Goal: Obtain resource: Download file/media

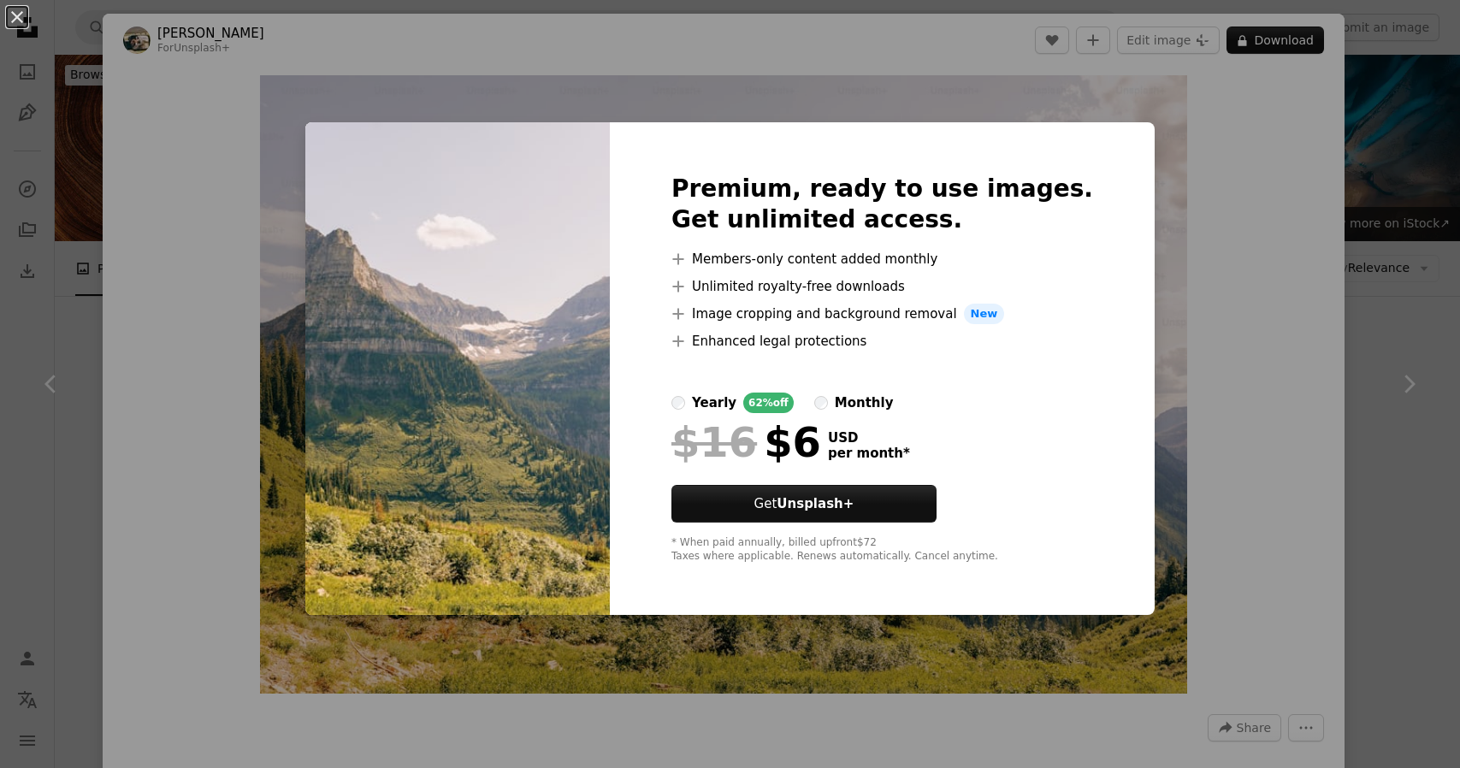
scroll to position [4050, 0]
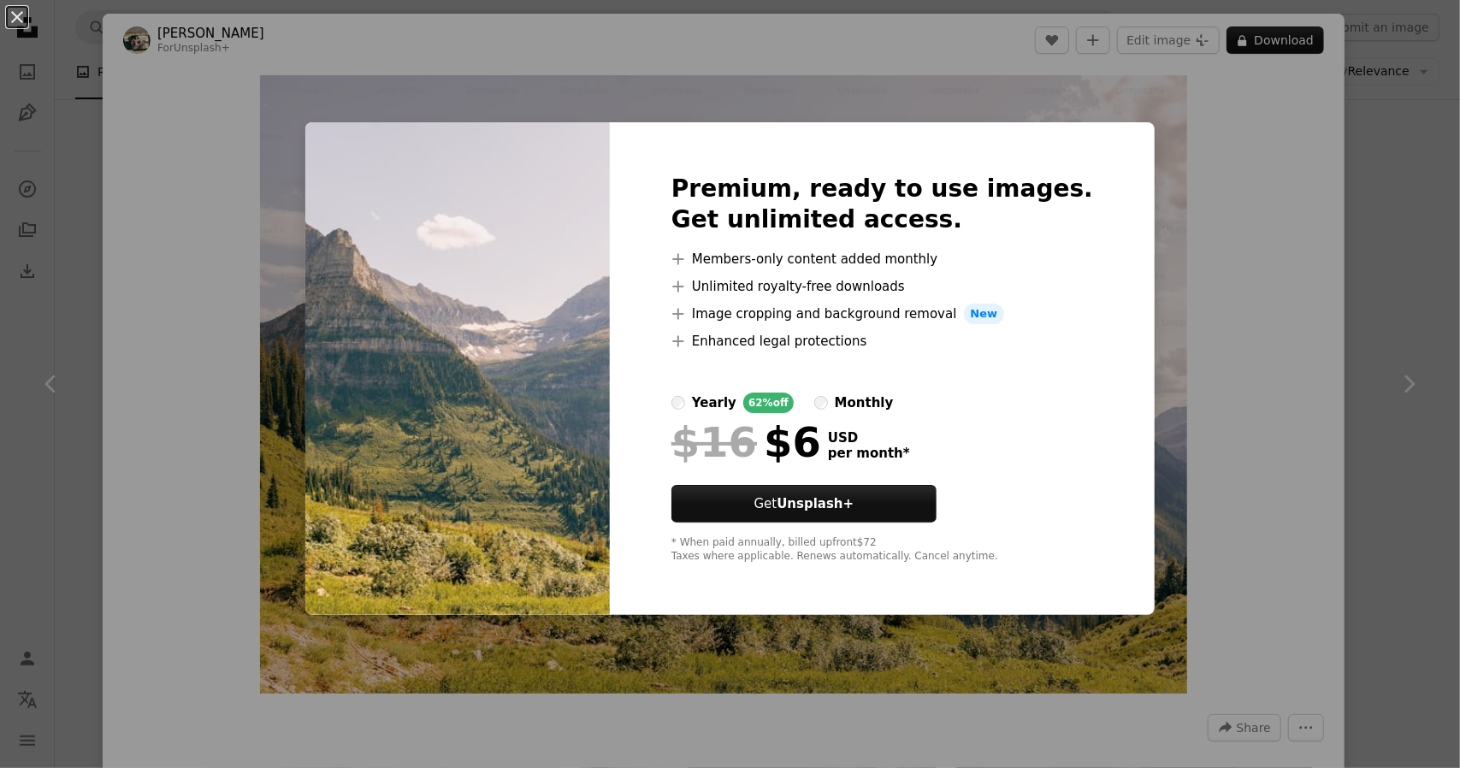
click at [1264, 222] on div "An X shape Premium, ready to use images. Get unlimited access. A plus sign Memb…" at bounding box center [730, 384] width 1460 height 768
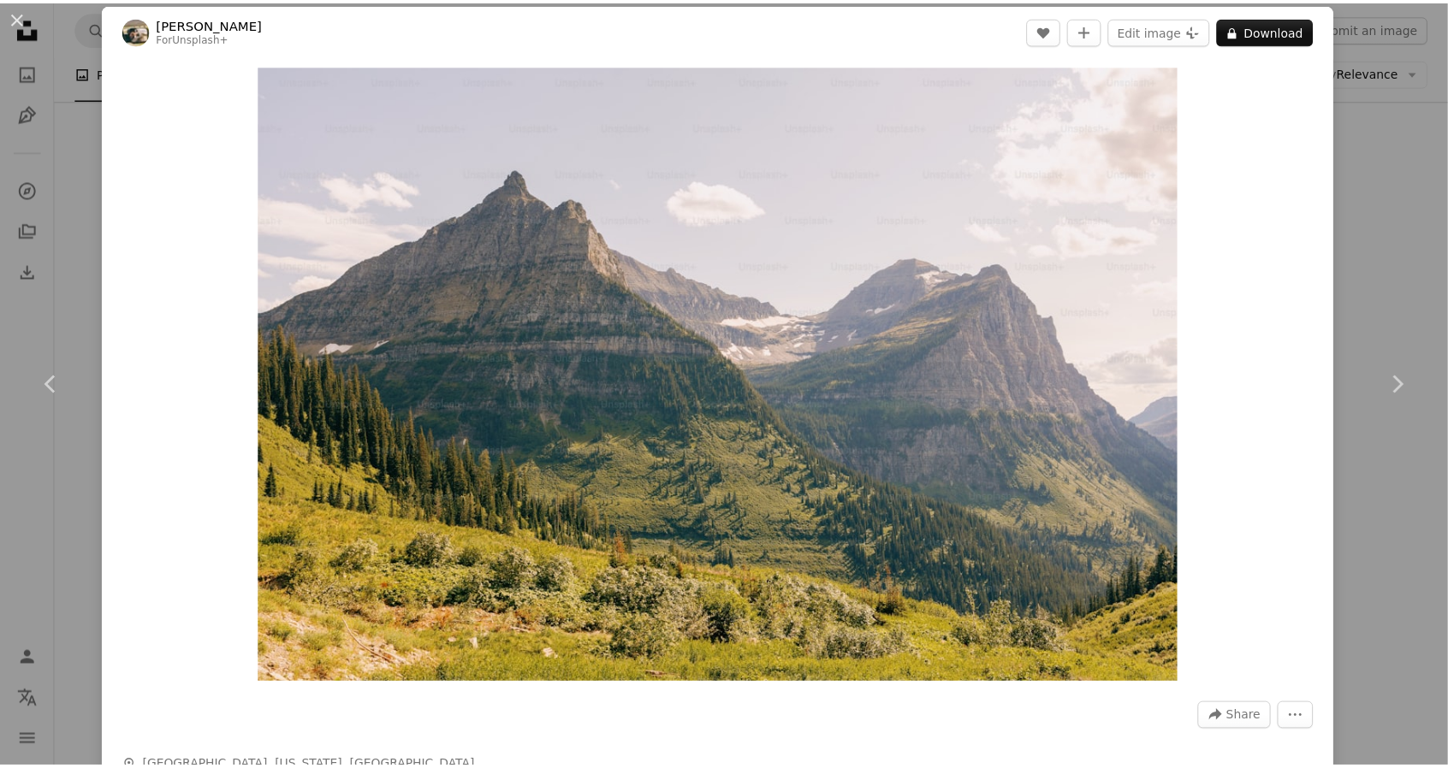
scroll to position [1, 0]
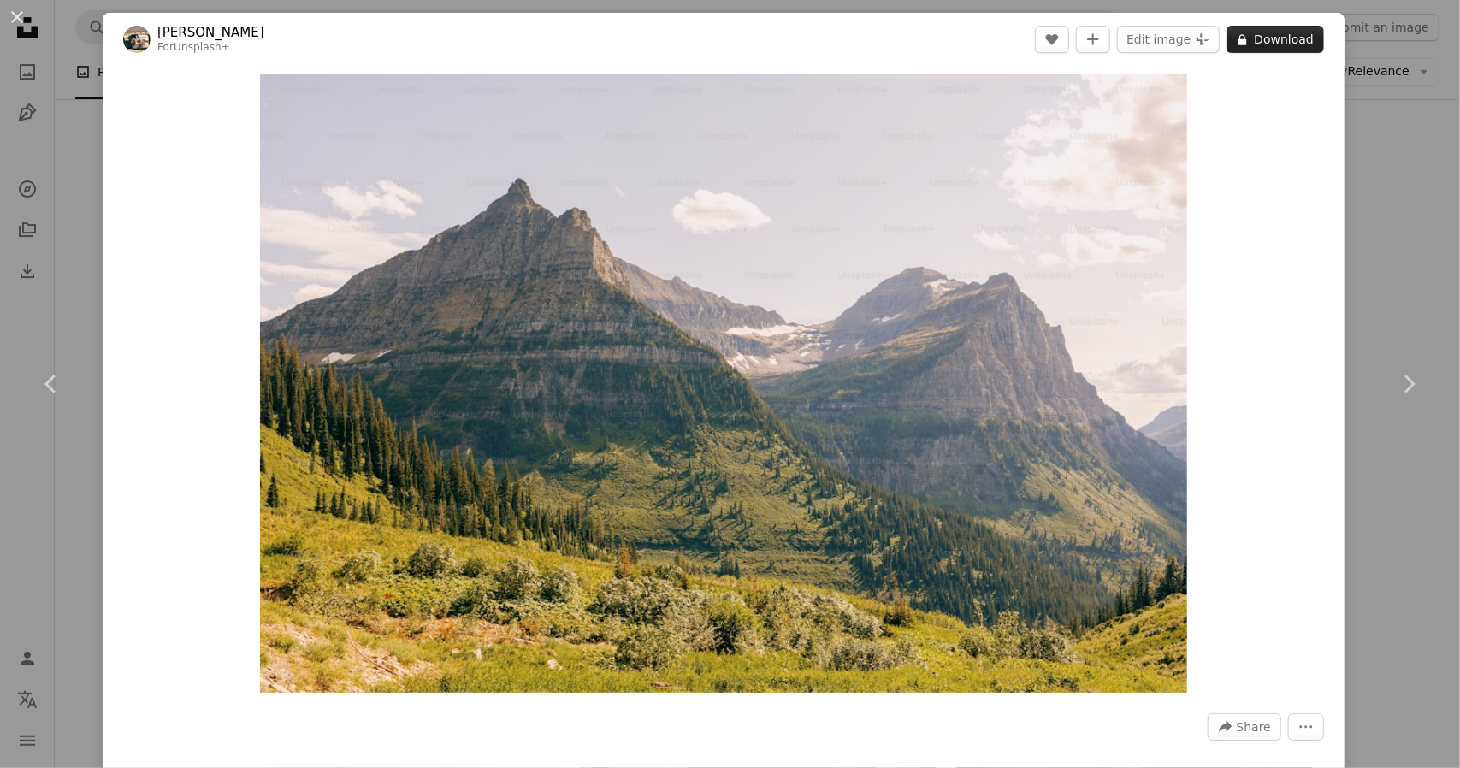
click at [1259, 39] on button "A lock Download" at bounding box center [1276, 39] width 98 height 27
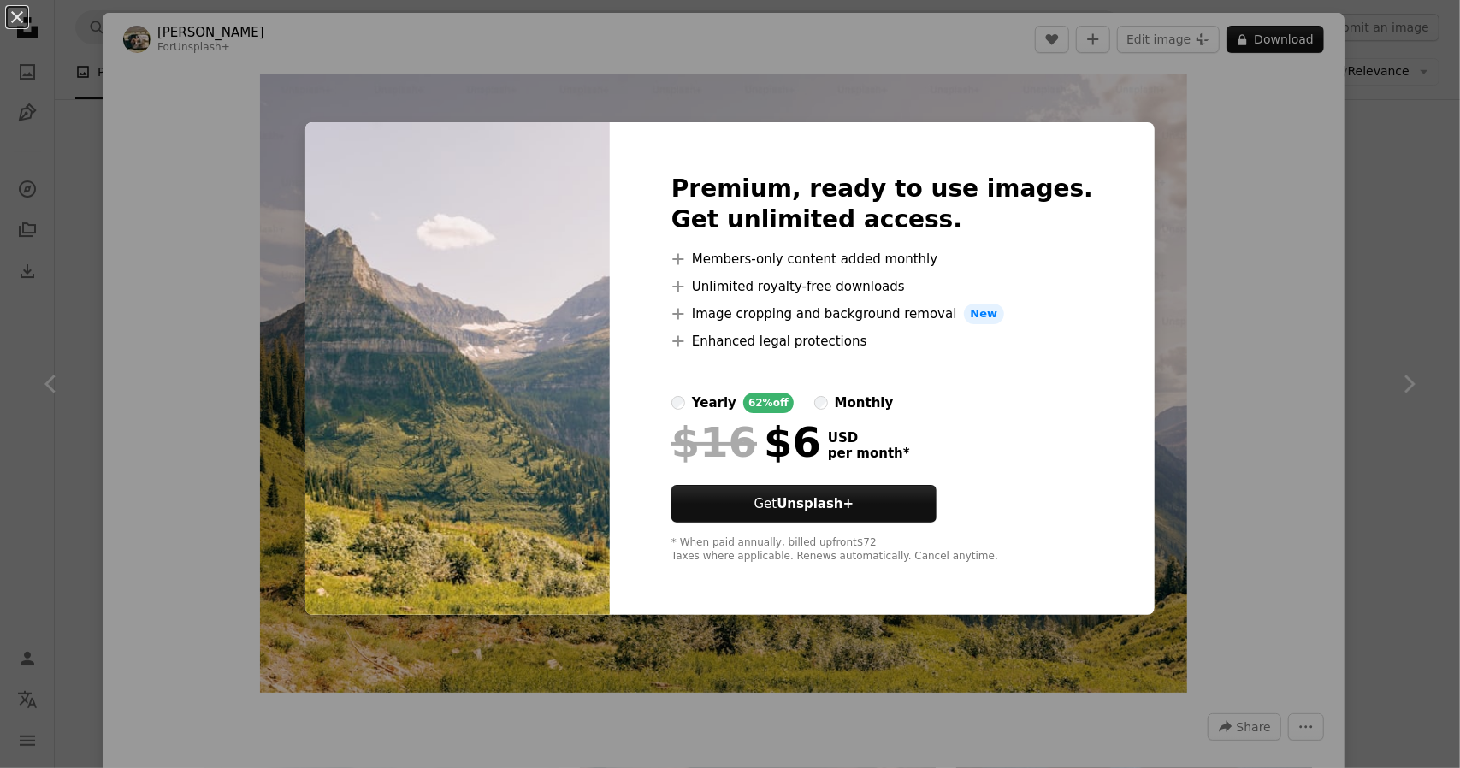
click at [1360, 194] on div "An X shape Premium, ready to use images. Get unlimited access. A plus sign Memb…" at bounding box center [730, 384] width 1460 height 768
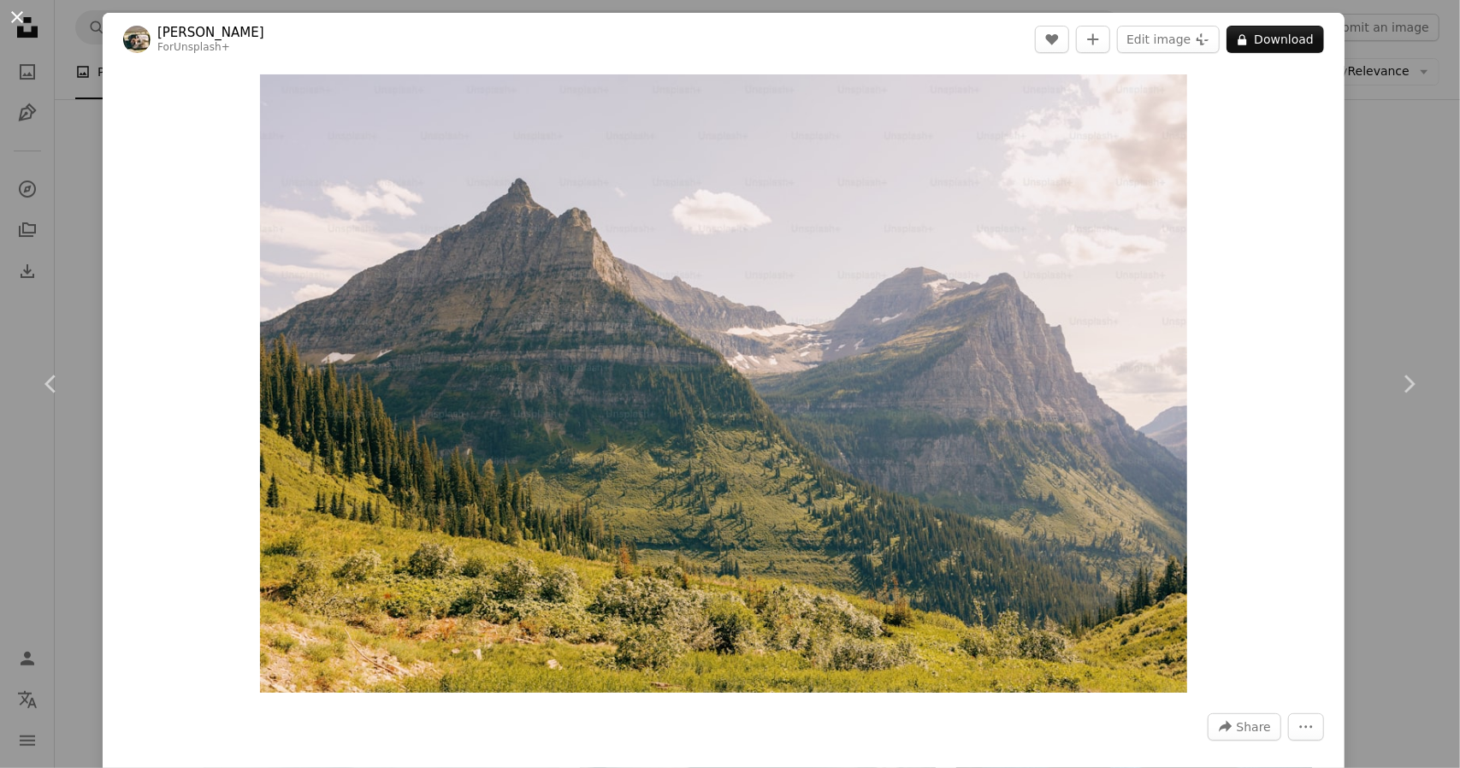
click at [22, 24] on button "An X shape" at bounding box center [17, 17] width 21 height 21
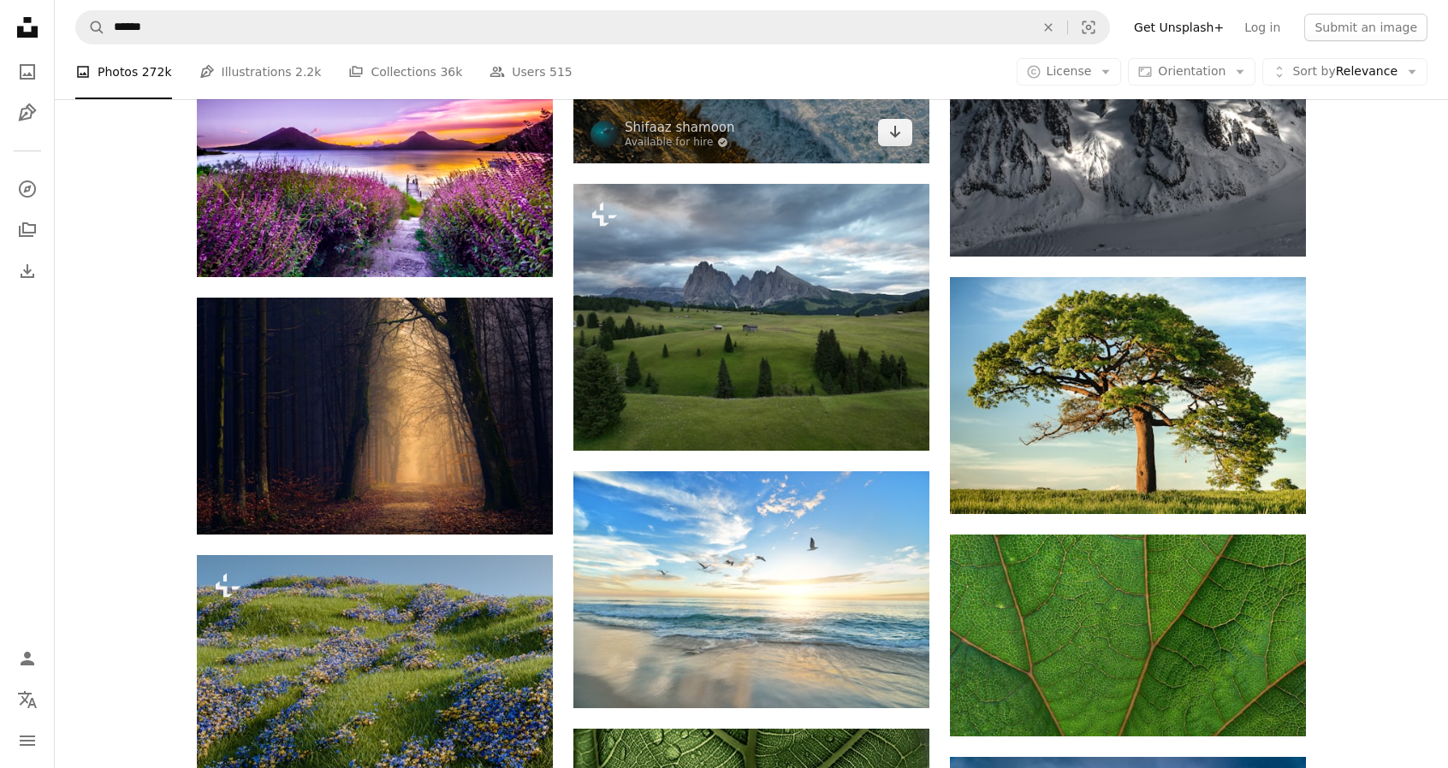
scroll to position [12473, 0]
